Goal: Information Seeking & Learning: Learn about a topic

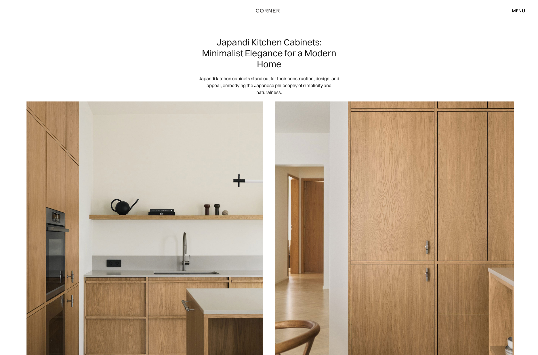
click at [530, 15] on div "Shop Kitchens Shop Kitchens How it works How it works Projects Projects Inspira…" at bounding box center [269, 11] width 538 height 10
click at [523, 12] on div "menu" at bounding box center [518, 10] width 13 height 5
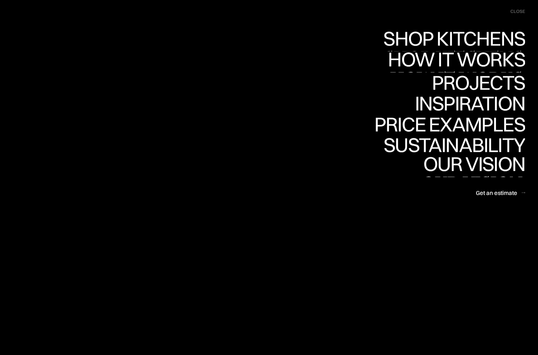
click at [463, 41] on link "Shop Kitchens Shop Kitchens" at bounding box center [453, 41] width 145 height 21
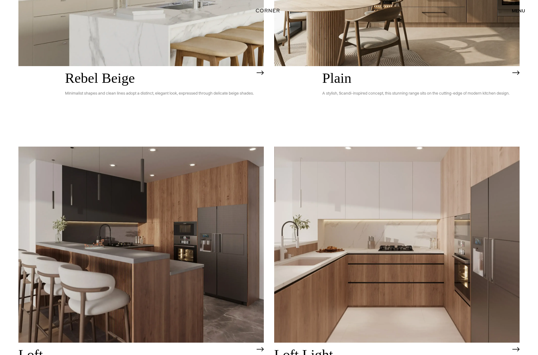
scroll to position [1594, 0]
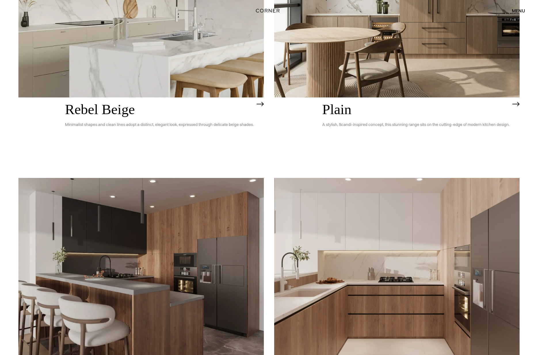
click at [362, 213] on img at bounding box center [397, 276] width 246 height 196
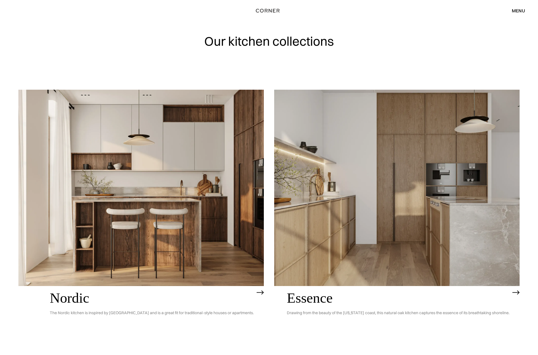
scroll to position [120, 0]
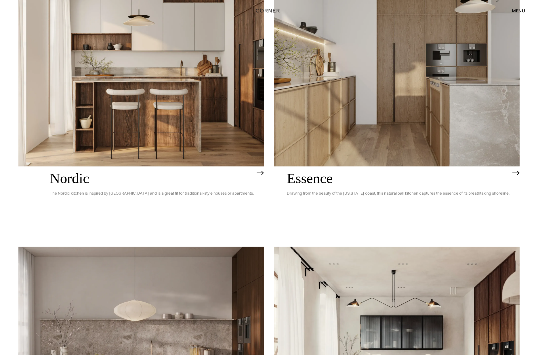
click at [414, 155] on img at bounding box center [397, 68] width 246 height 196
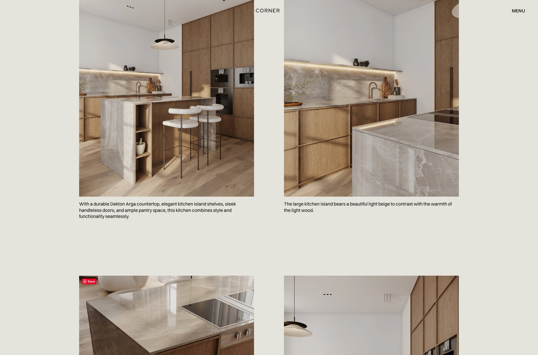
scroll to position [329, 0]
